Goal: Information Seeking & Learning: Understand process/instructions

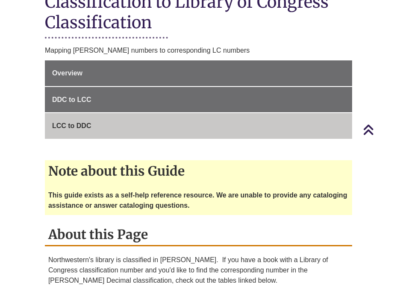
scroll to position [257, 0]
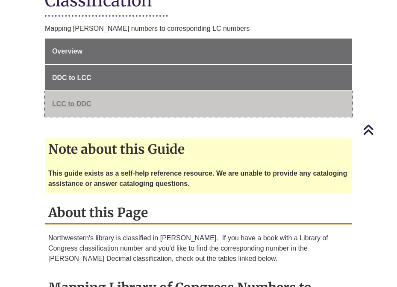
click at [68, 100] on span "LCC to DDC" at bounding box center [71, 103] width 39 height 7
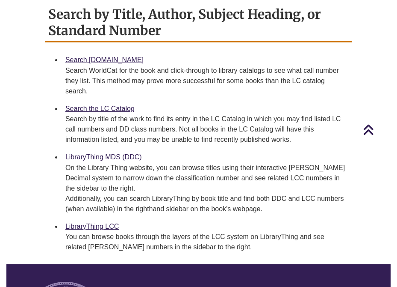
scroll to position [428, 0]
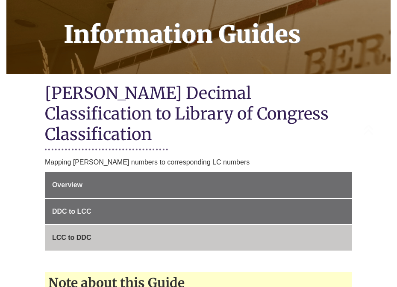
scroll to position [128, 0]
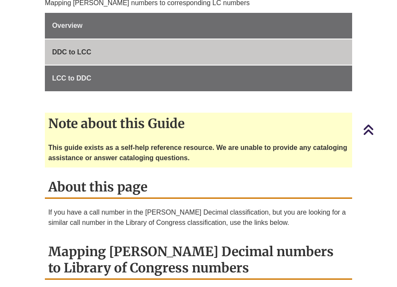
scroll to position [299, 0]
